Goal: Transaction & Acquisition: Subscribe to service/newsletter

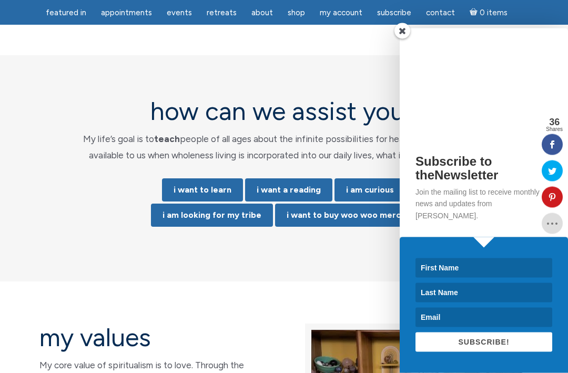
scroll to position [2165, 0]
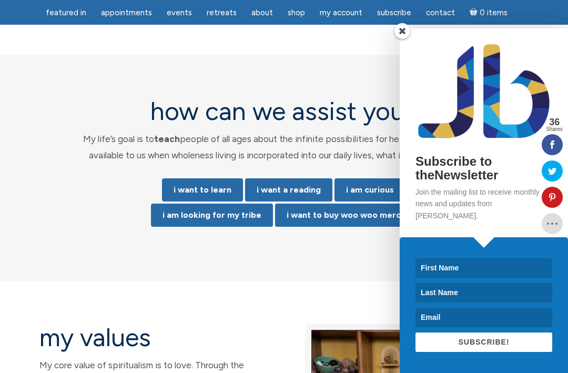
click at [484, 278] on input at bounding box center [484, 267] width 137 height 19
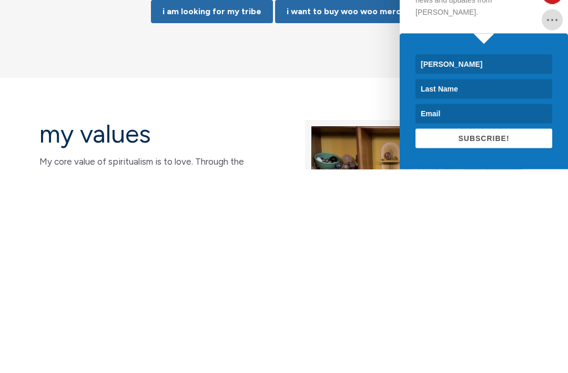
type input "[PERSON_NAME]"
click at [462, 283] on input at bounding box center [484, 292] width 137 height 19
type input "H"
click at [465, 308] on input at bounding box center [484, 317] width 137 height 19
type input "KCHemailmee@icloud.com"
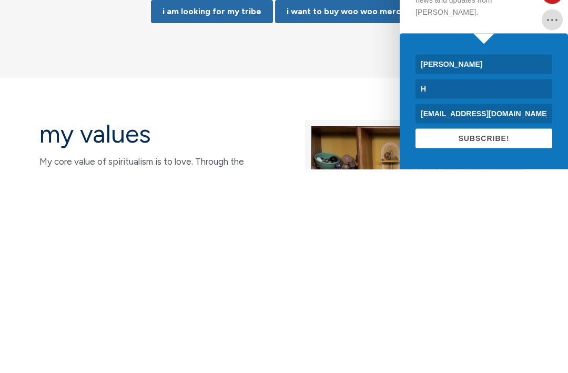
click at [507, 338] on span "SUBSCRIBE!" at bounding box center [483, 342] width 51 height 8
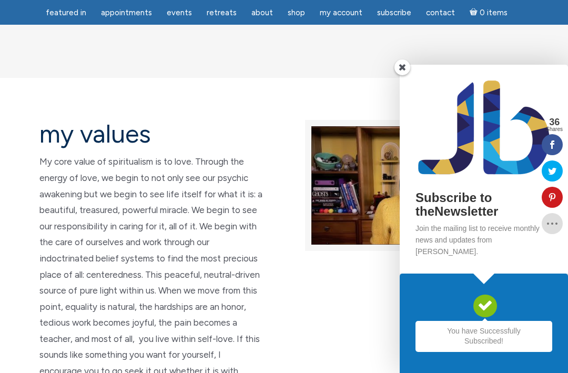
click at [401, 75] on span at bounding box center [403, 67] width 16 height 16
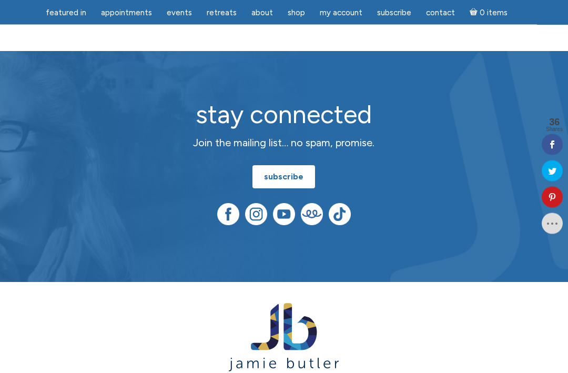
scroll to position [2838, 0]
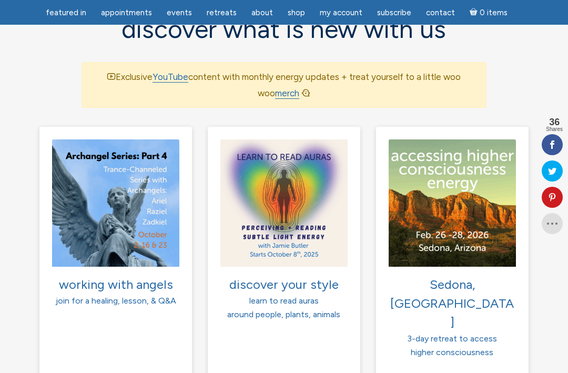
scroll to position [1, 0]
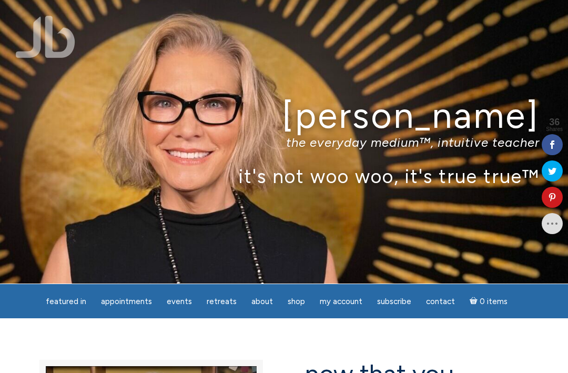
click at [392, 302] on span "Subscribe" at bounding box center [394, 301] width 34 height 9
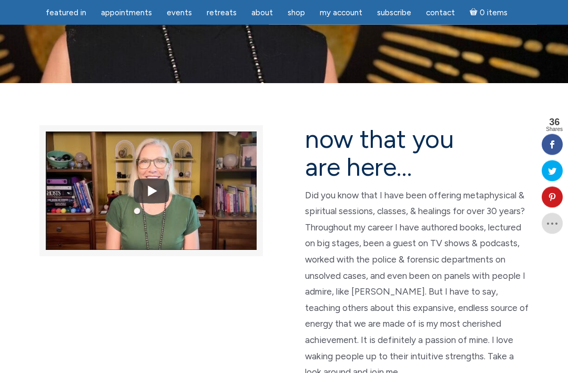
scroll to position [233, 0]
